Goal: Task Accomplishment & Management: Use online tool/utility

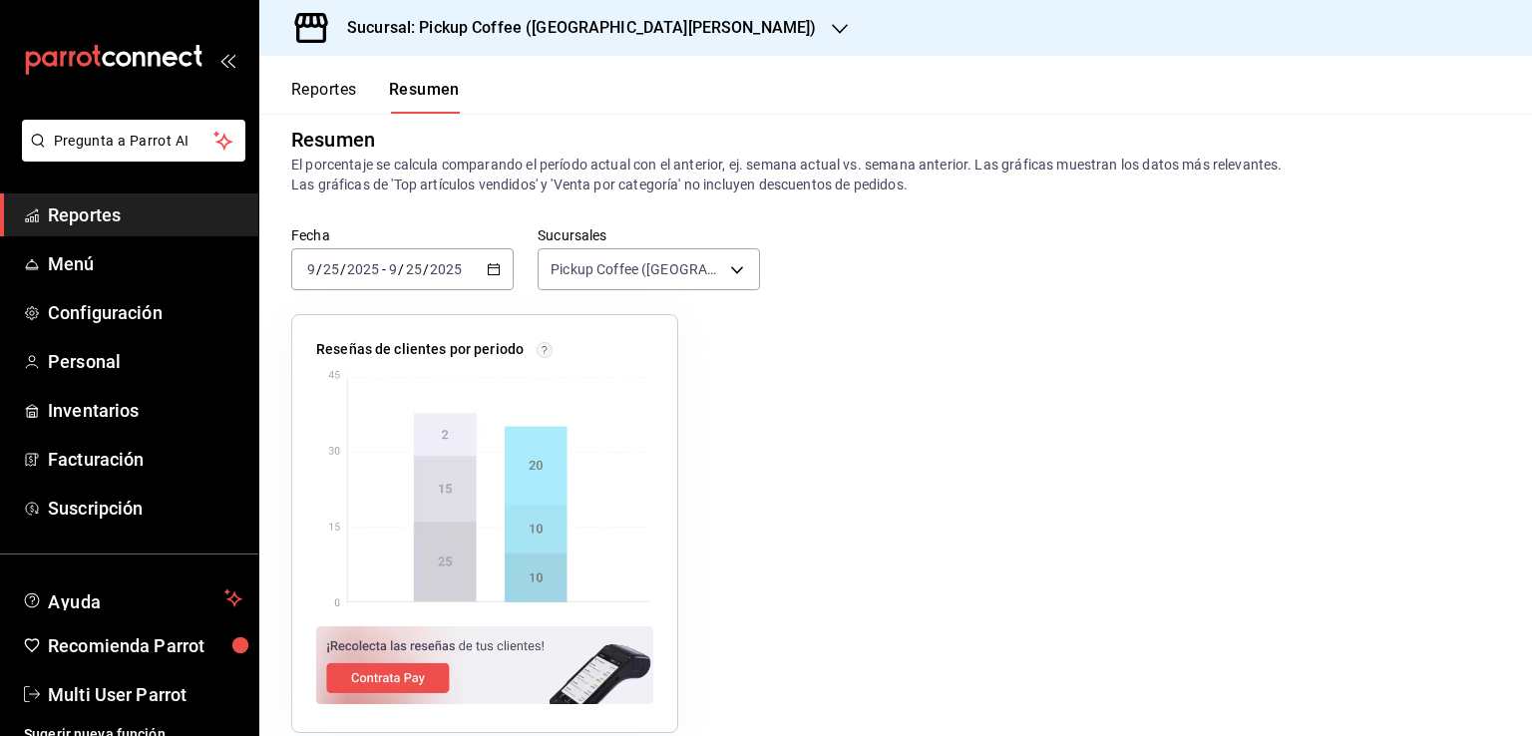
scroll to position [33, 0]
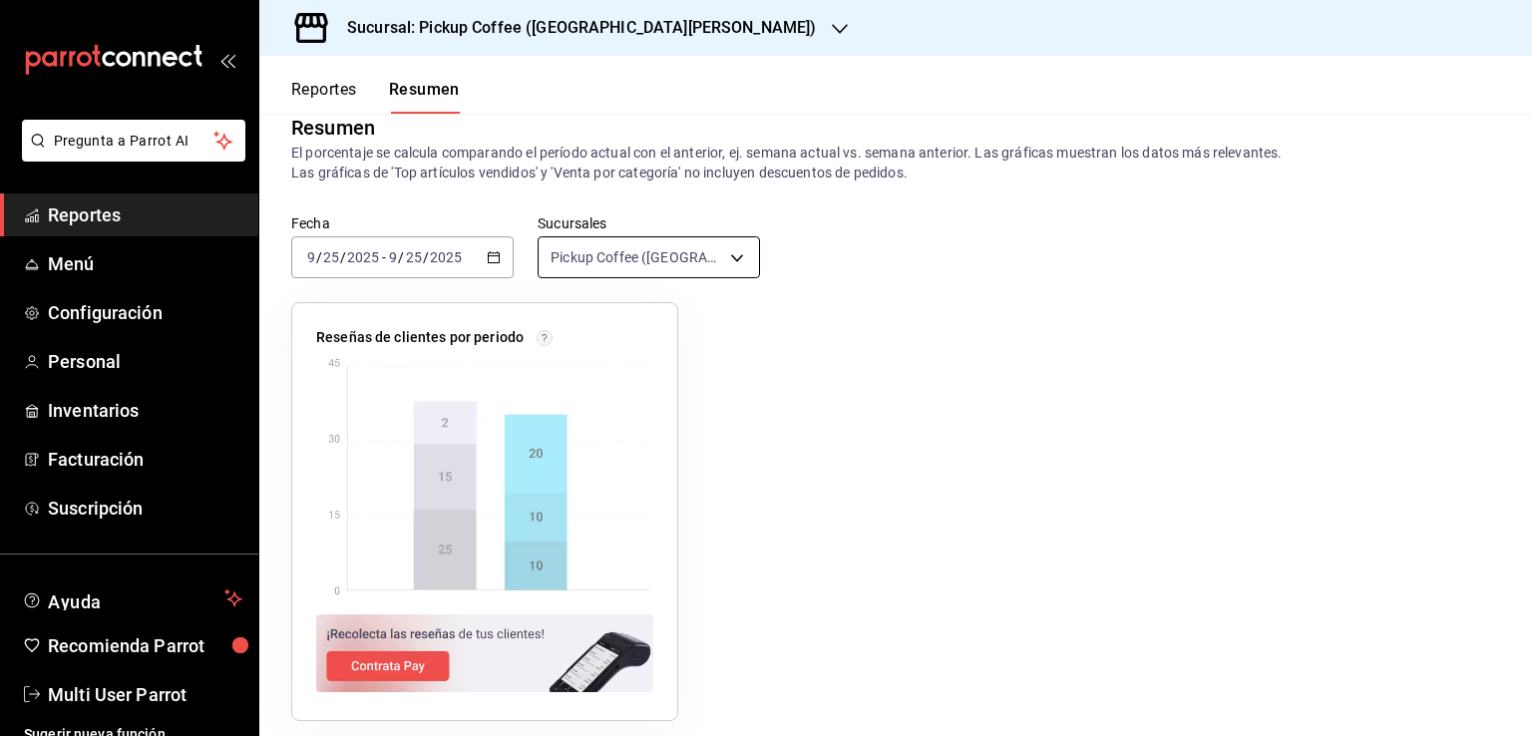
click at [659, 273] on body "Pregunta a Parrot AI Reportes Menú Configuración Personal Inventarios Facturaci…" at bounding box center [766, 368] width 1532 height 736
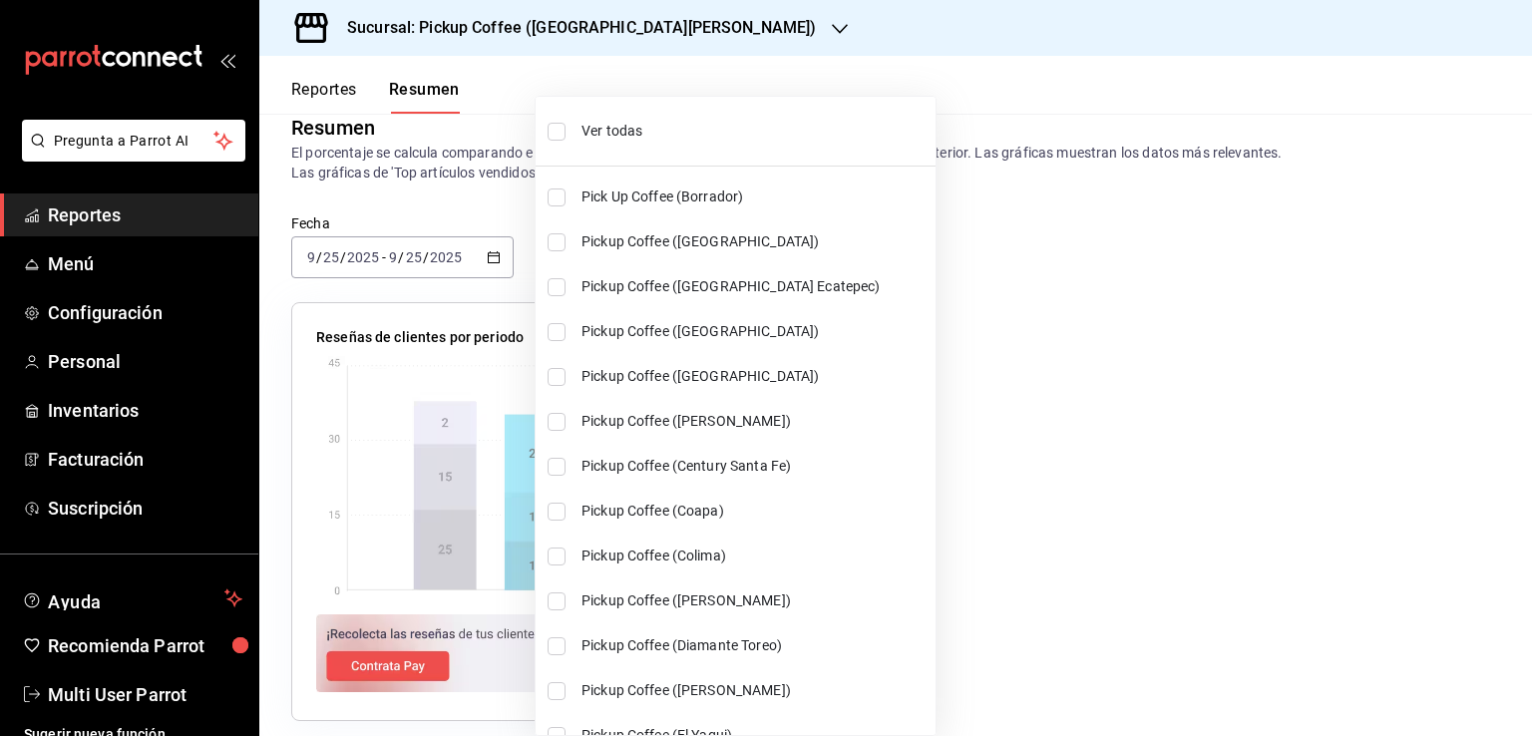
click at [603, 123] on span "Ver todas" at bounding box center [754, 131] width 346 height 21
type input "[object Object],[object Object],[object Object],[object Object],[object Object]…"
checkbox input "true"
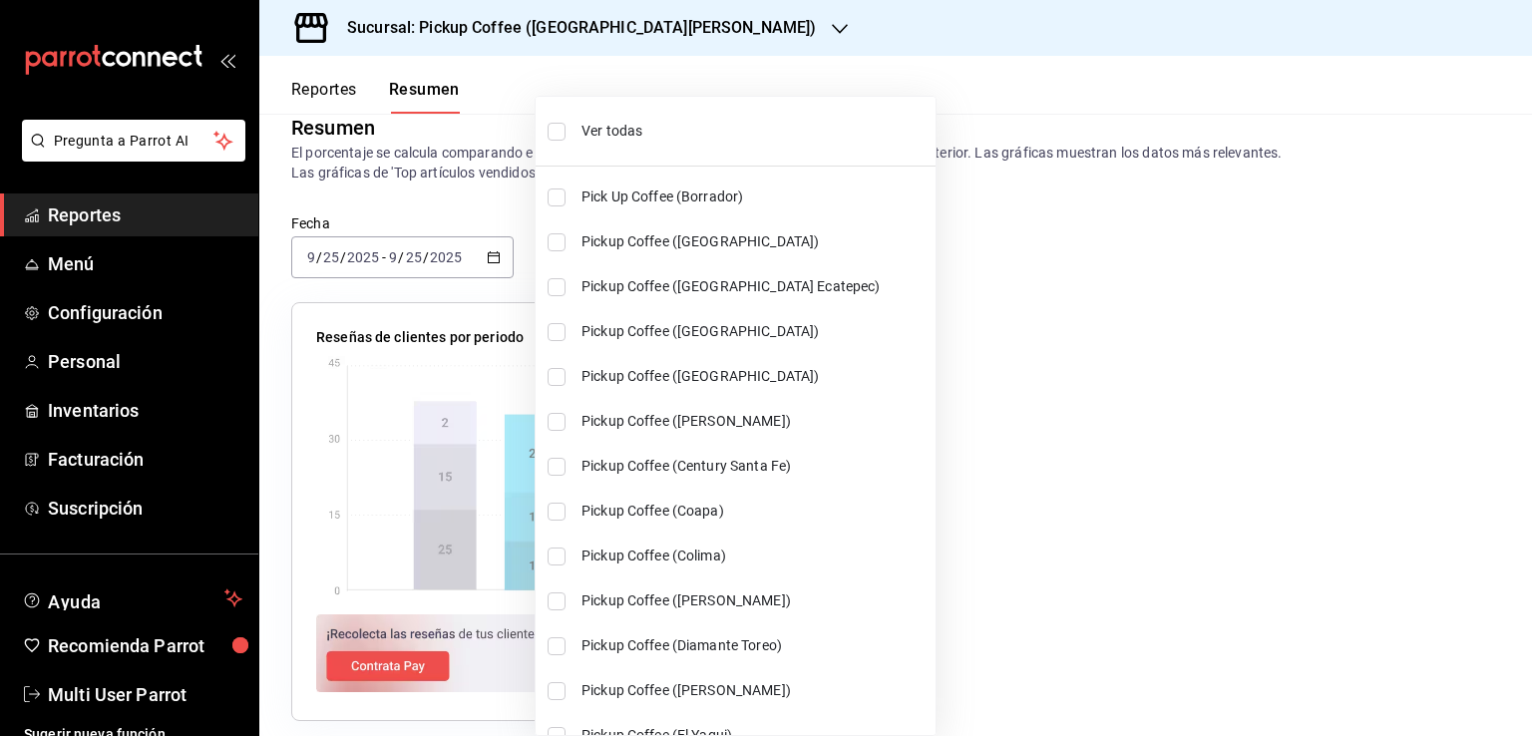
checkbox input "true"
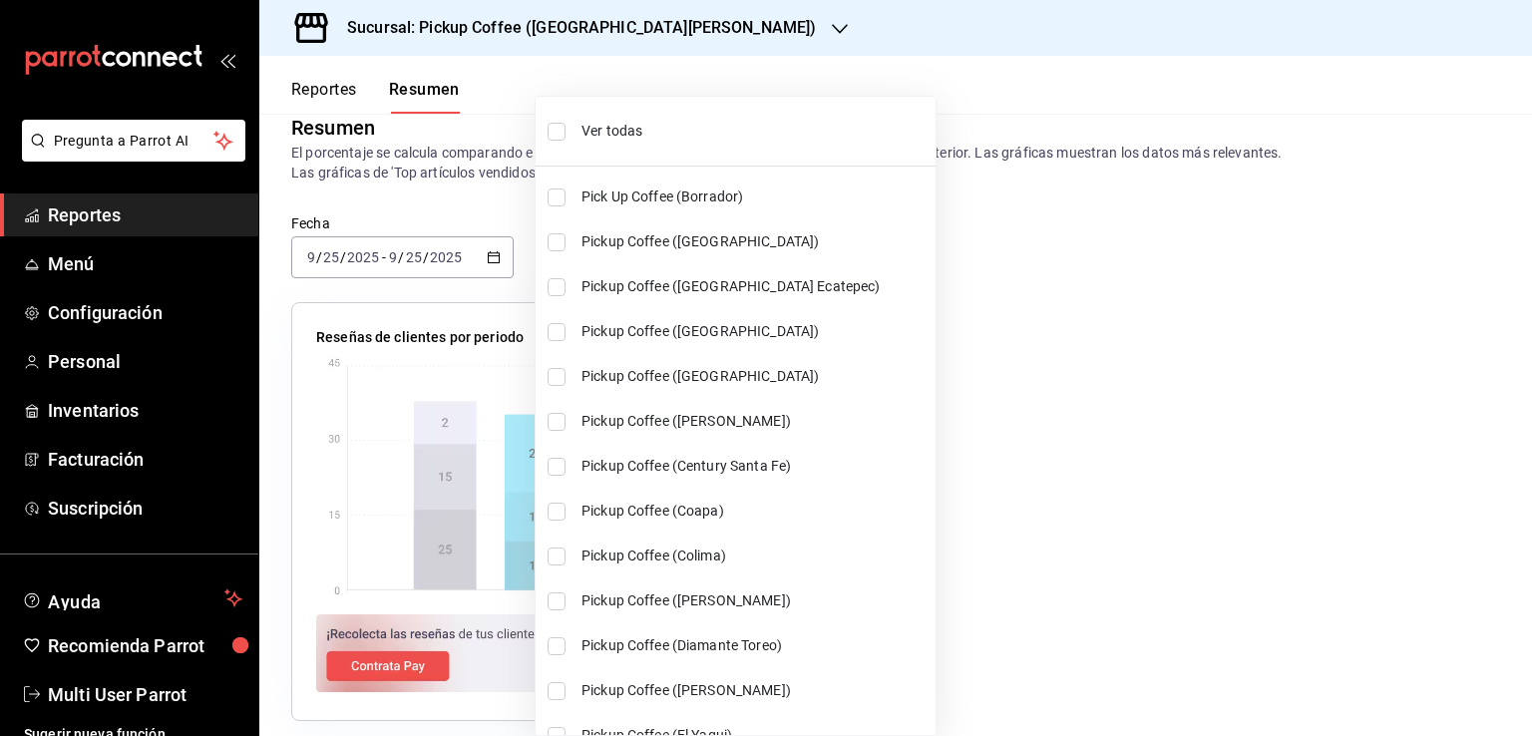
checkbox input "true"
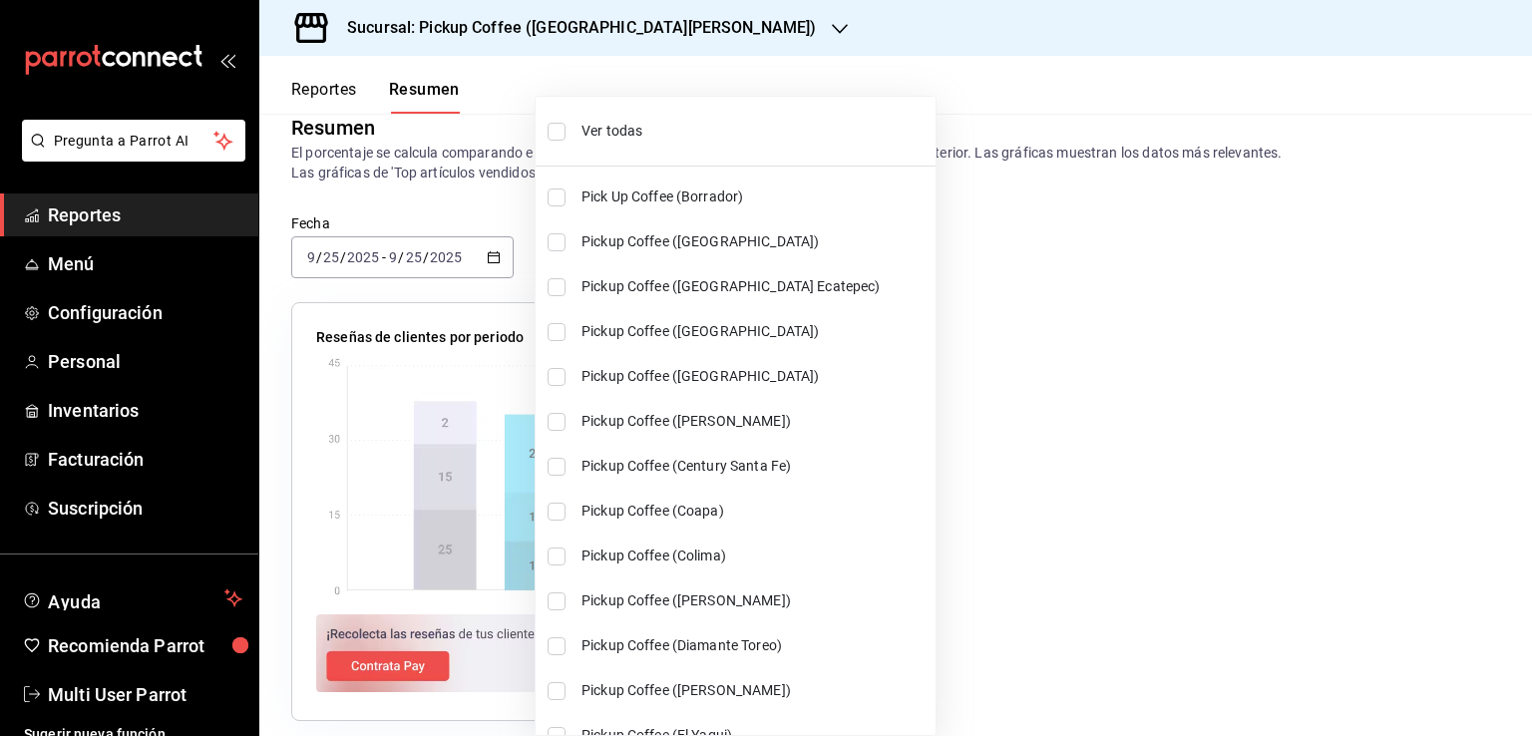
checkbox input "true"
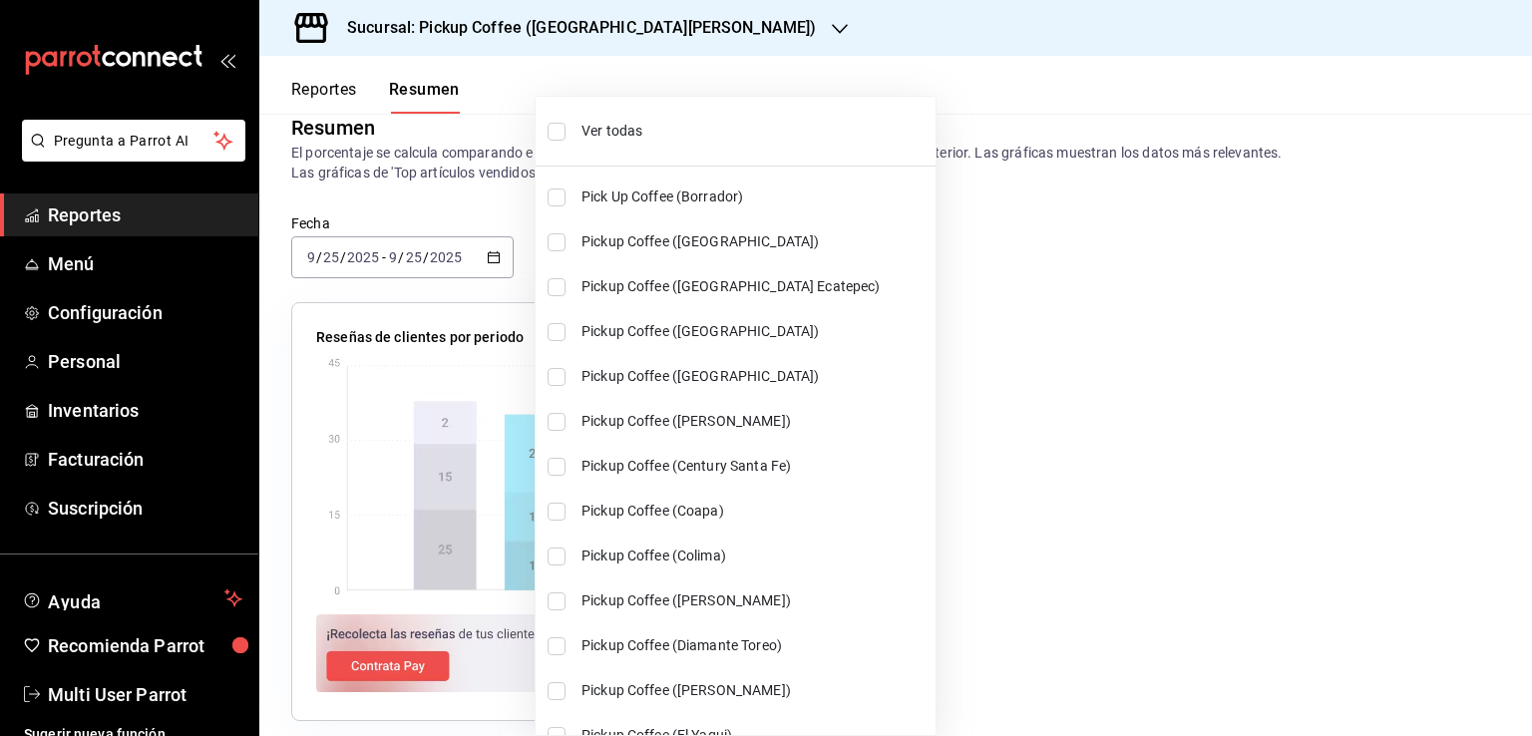
checkbox input "true"
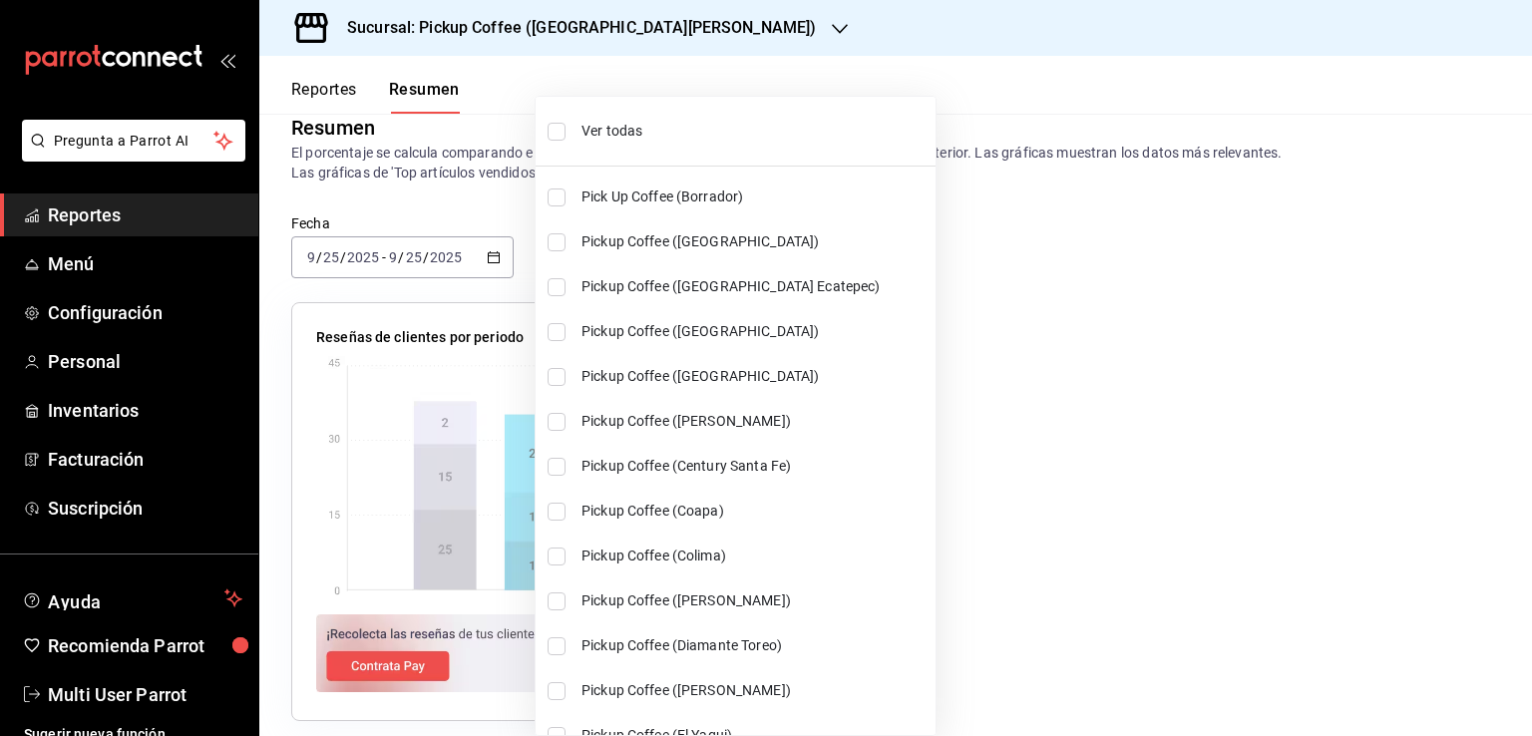
checkbox input "true"
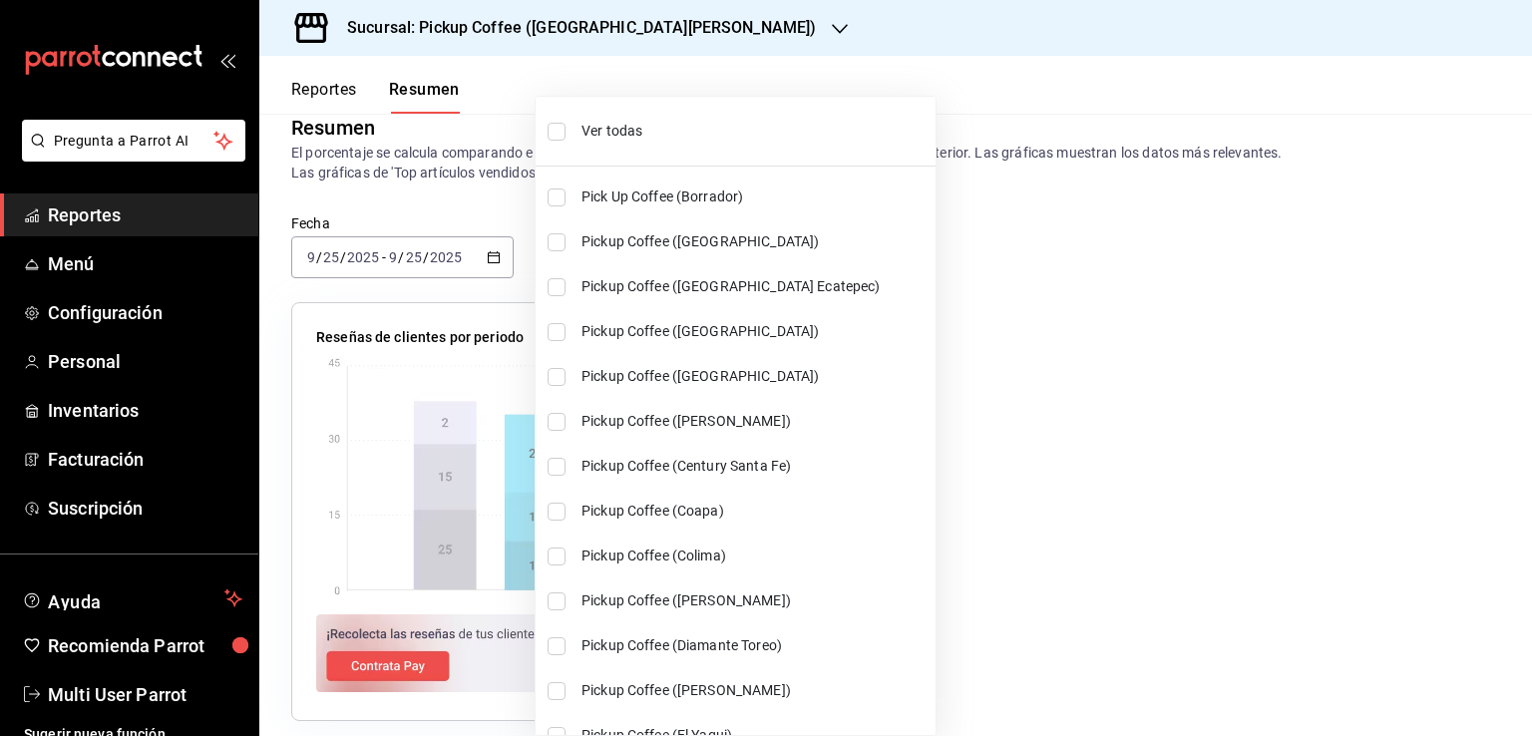
checkbox input "true"
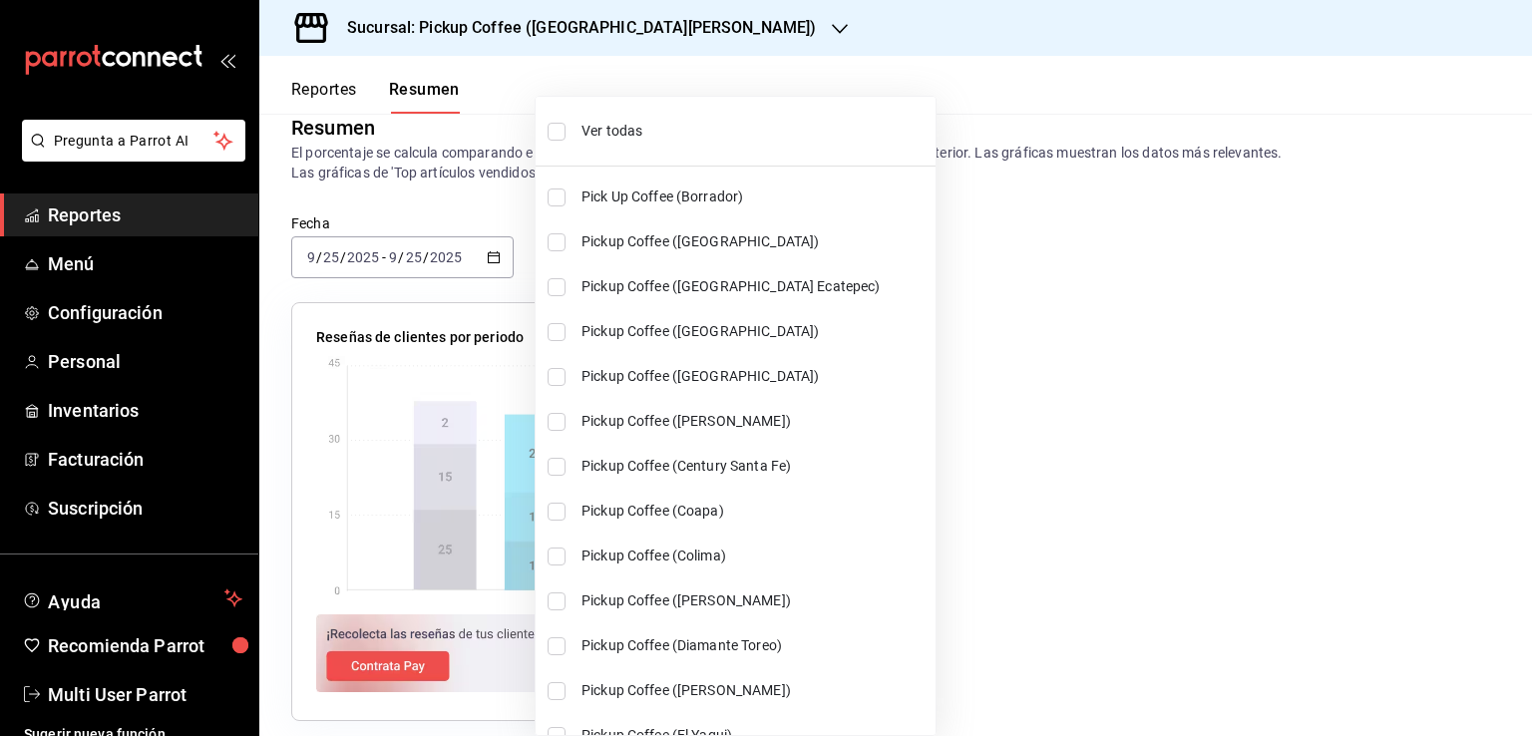
checkbox input "true"
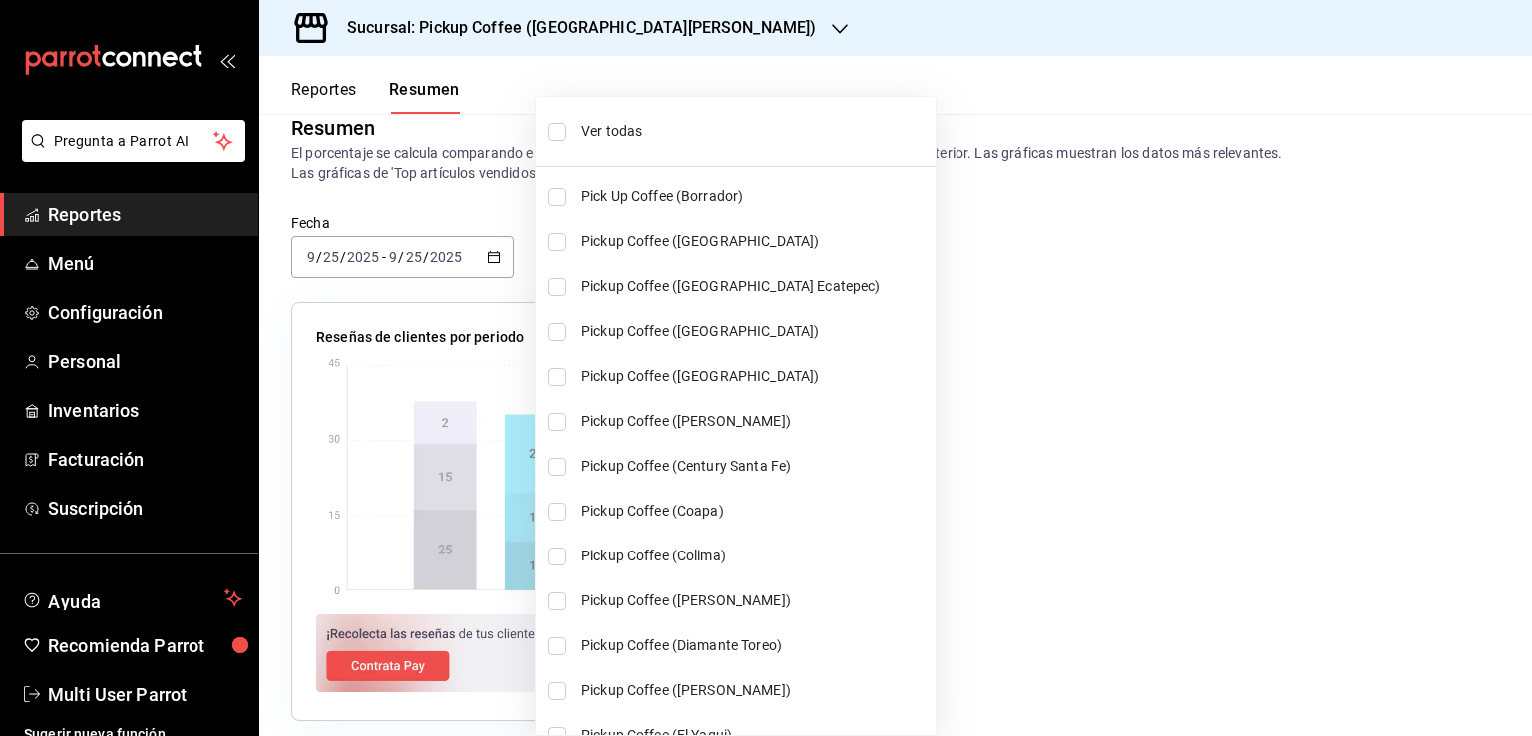
checkbox input "true"
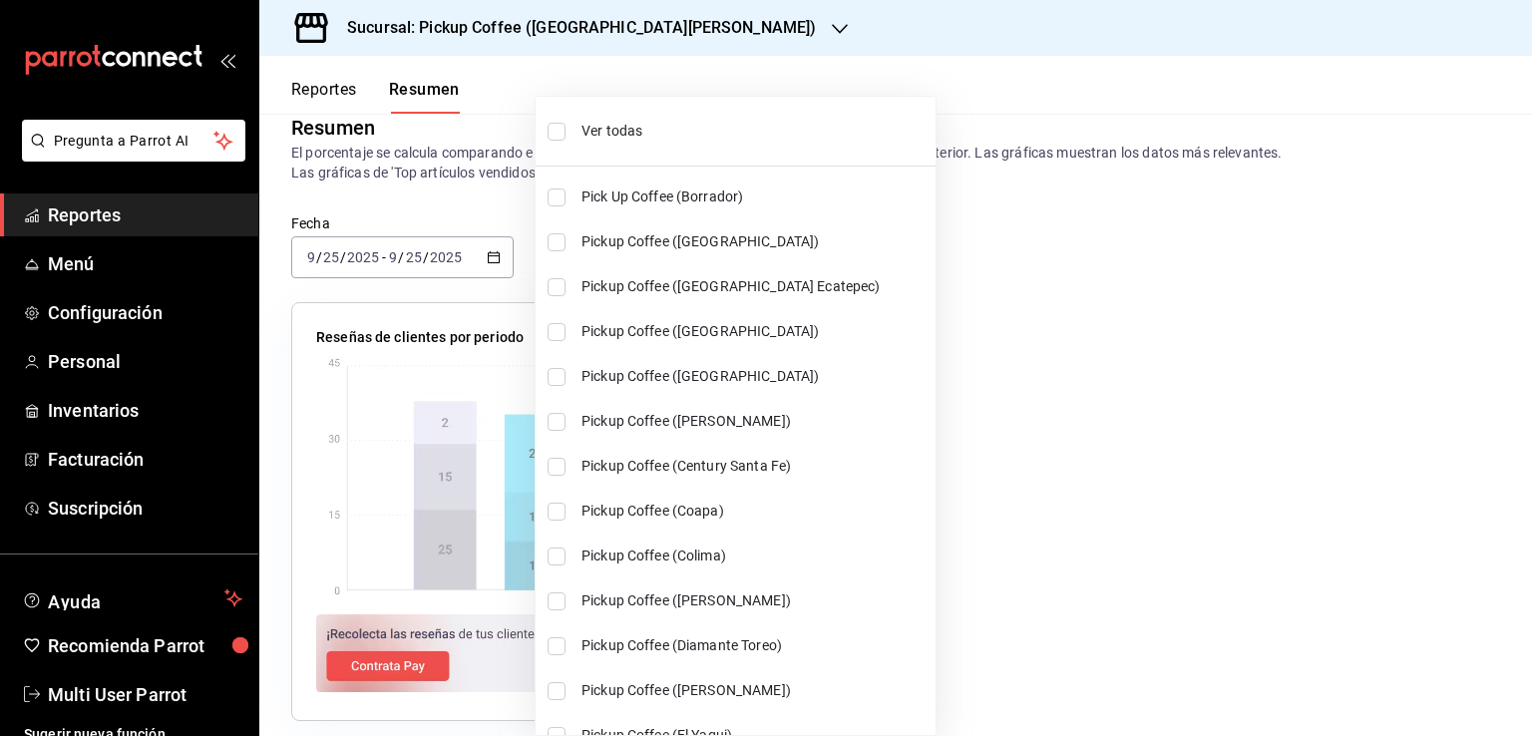
checkbox input "true"
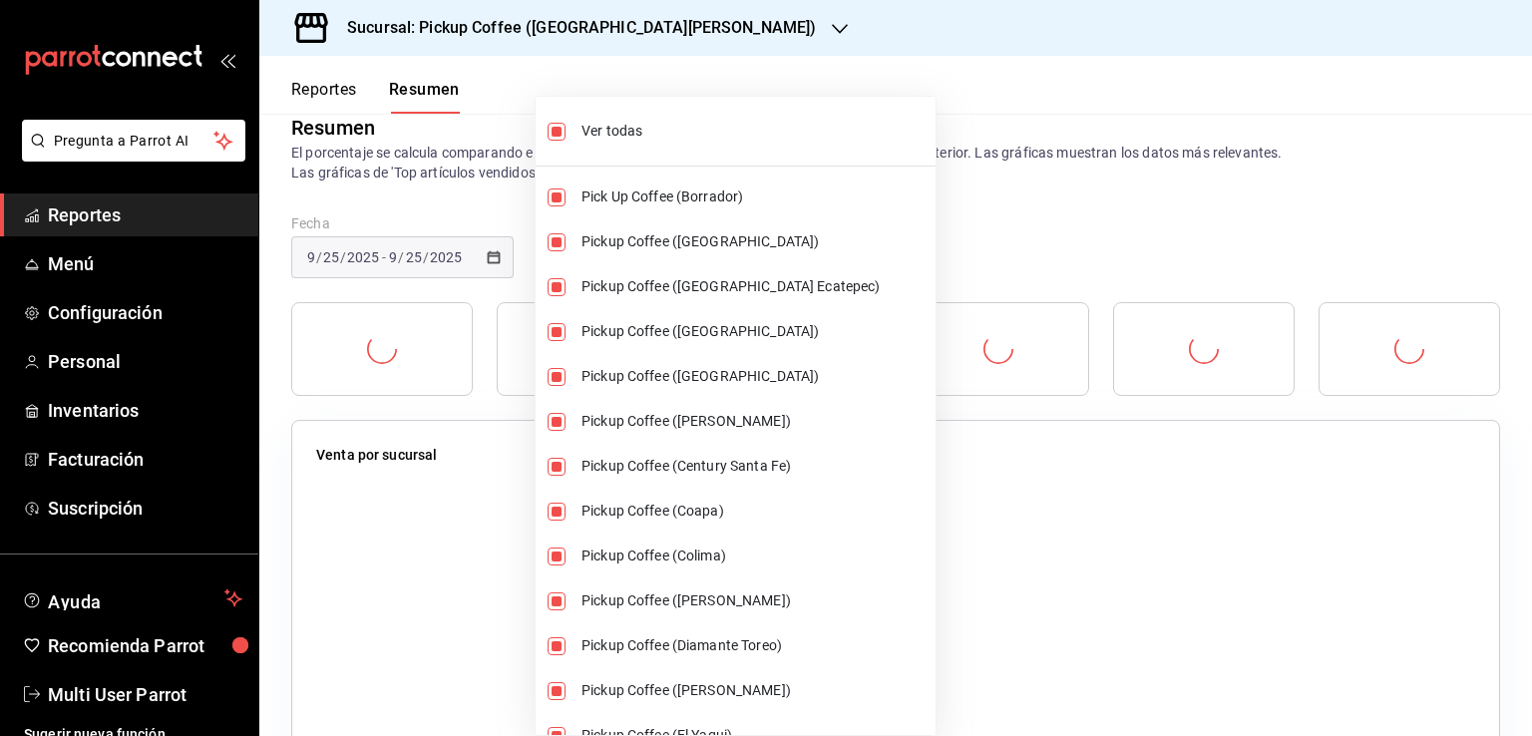
click at [1253, 49] on div at bounding box center [766, 368] width 1532 height 736
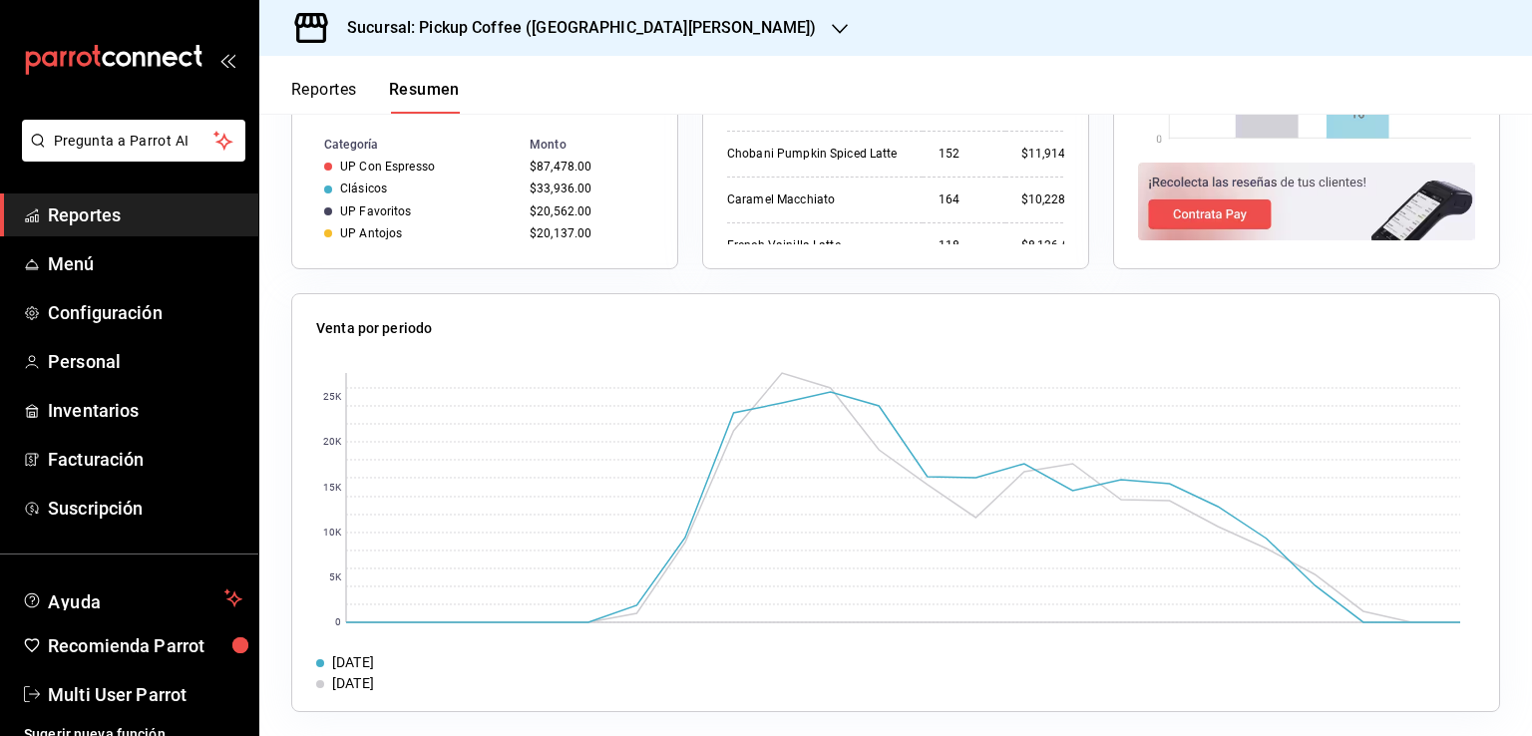
scroll to position [1496, 0]
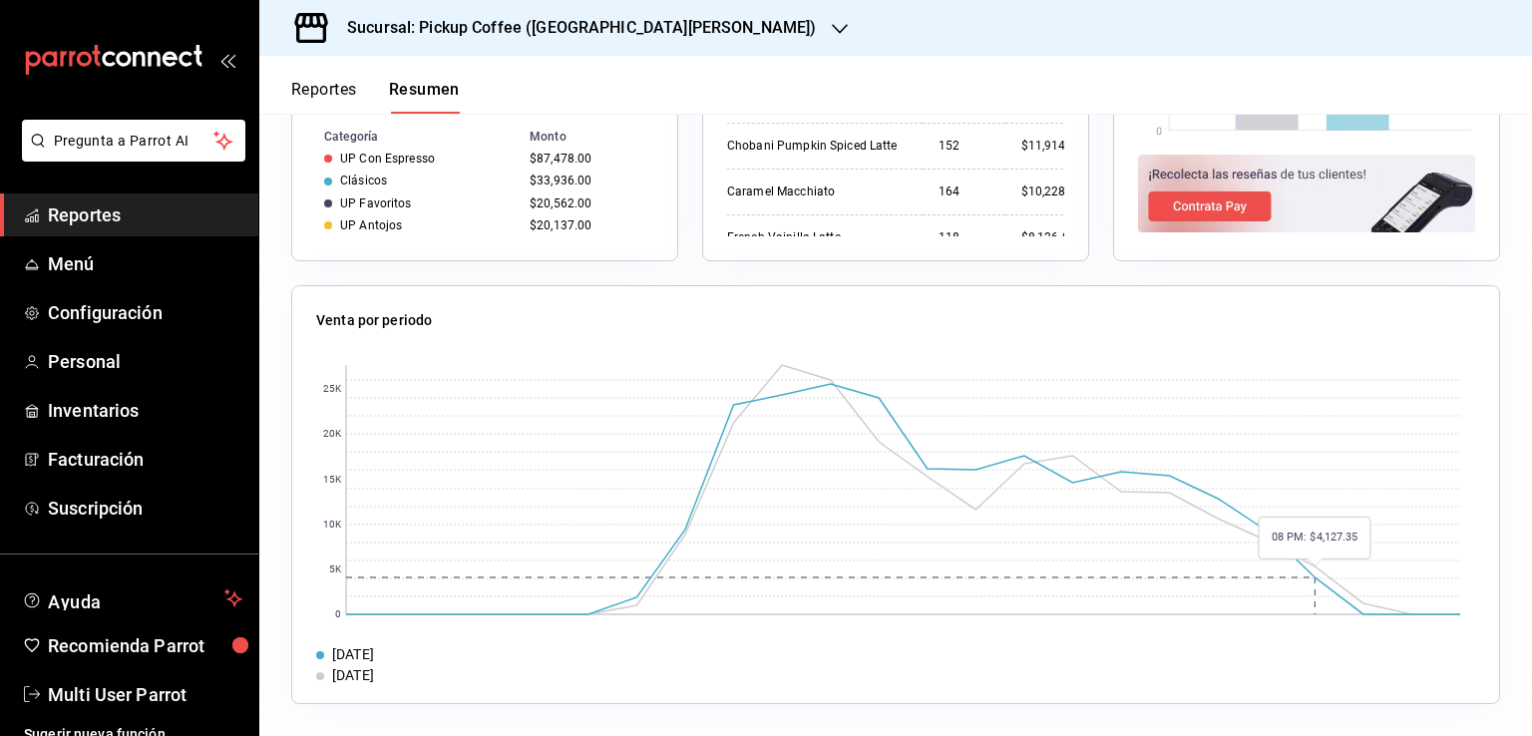
click at [1306, 571] on rect at bounding box center [903, 489] width 1114 height 249
